Goal: Task Accomplishment & Management: Manage account settings

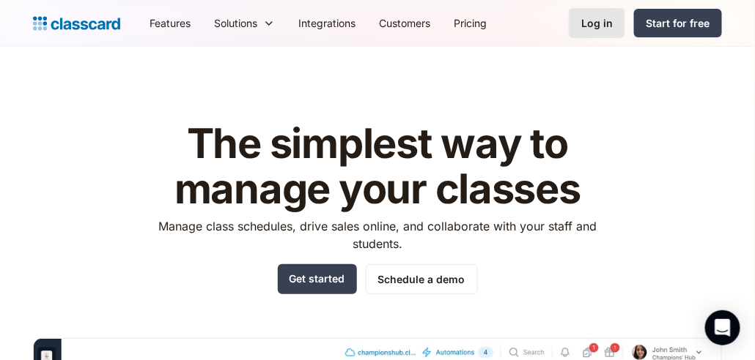
click at [593, 20] on div "Log in" at bounding box center [596, 22] width 31 height 15
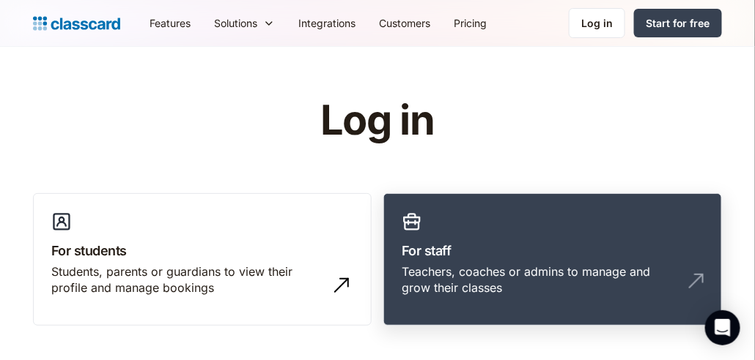
click at [453, 267] on div "Teachers, coaches or admins to manage and grow their classes" at bounding box center [537, 280] width 273 height 33
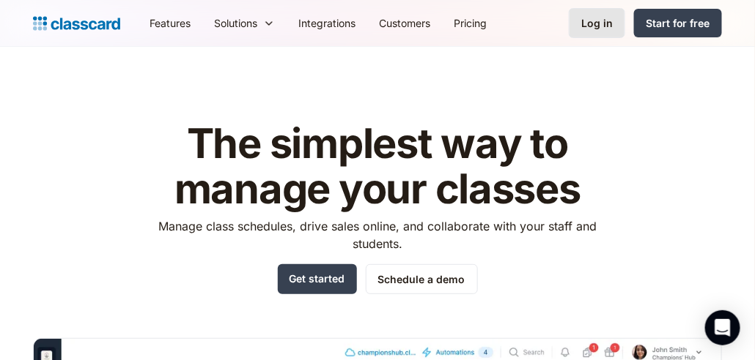
click at [587, 23] on div "Log in" at bounding box center [596, 22] width 31 height 15
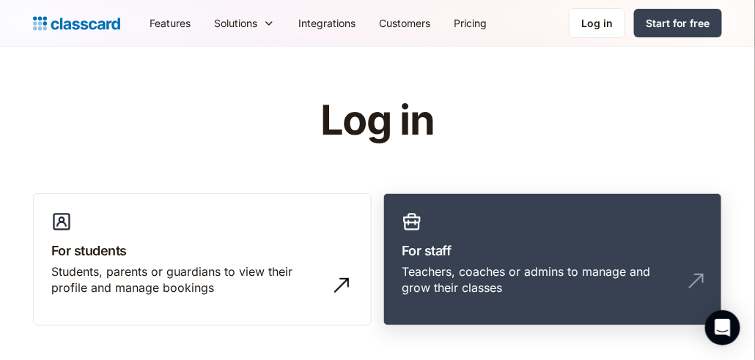
click at [431, 249] on h3 "For staff" at bounding box center [552, 251] width 302 height 20
